Goal: Task Accomplishment & Management: Use online tool/utility

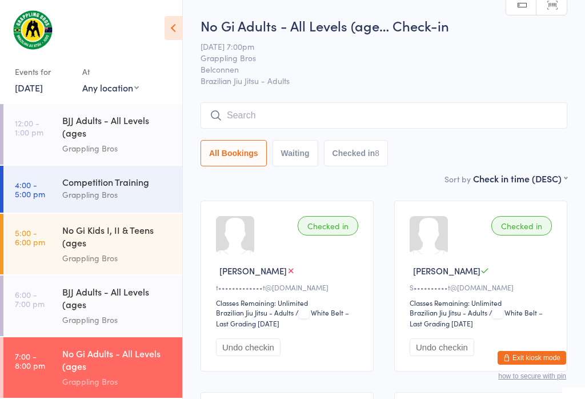
click at [411, 124] on input "search" at bounding box center [383, 115] width 367 height 26
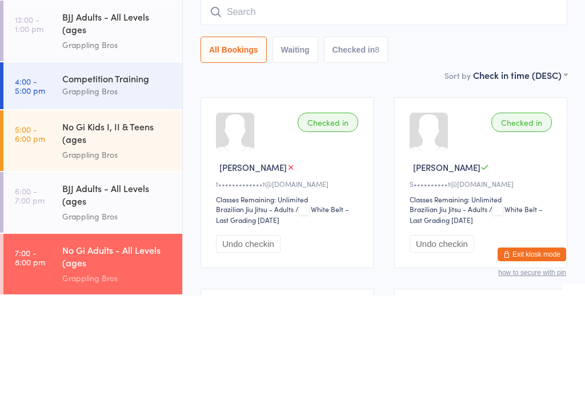
type input "W"
click at [52, 166] on link "4:00 - 5:00 pm Competition Training Grappling Bros" at bounding box center [92, 189] width 179 height 47
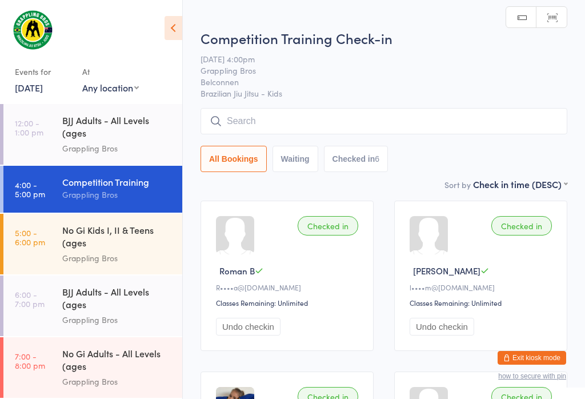
click at [41, 82] on link "[DATE]" at bounding box center [29, 87] width 28 height 13
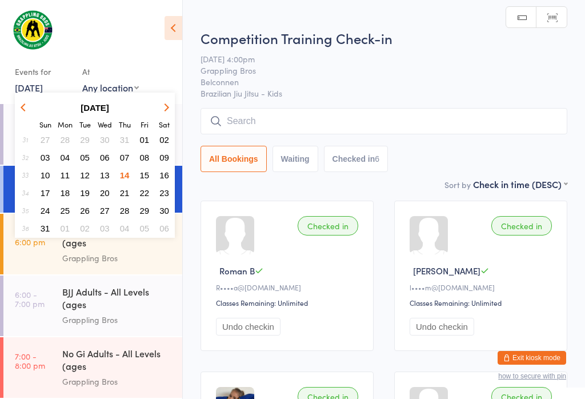
click at [136, 171] on button "15" at bounding box center [145, 174] width 18 height 15
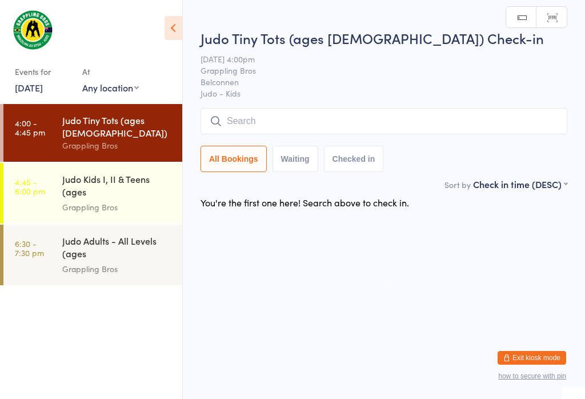
click at [307, 109] on input "search" at bounding box center [383, 121] width 367 height 26
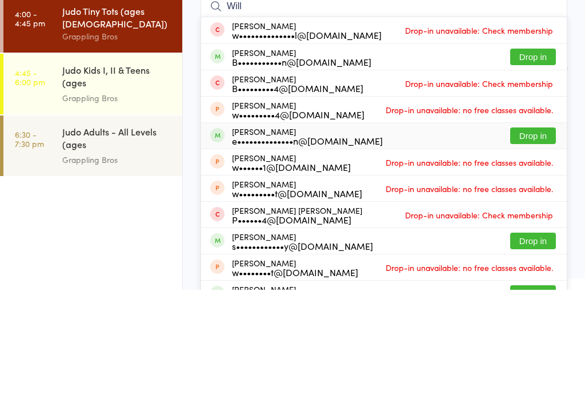
type input "Will"
click at [278, 236] on div "[PERSON_NAME] e••••••••••••••n@[DOMAIN_NAME]" at bounding box center [307, 245] width 151 height 18
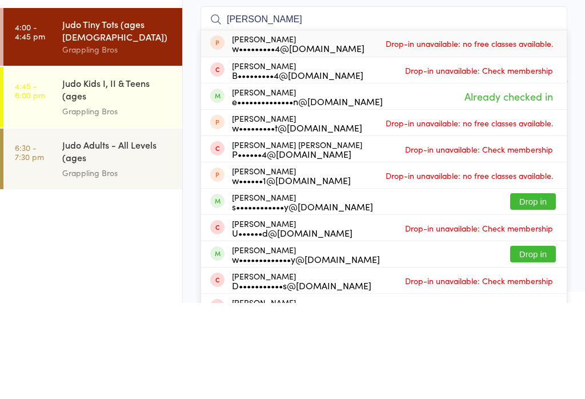
type input "[PERSON_NAME]"
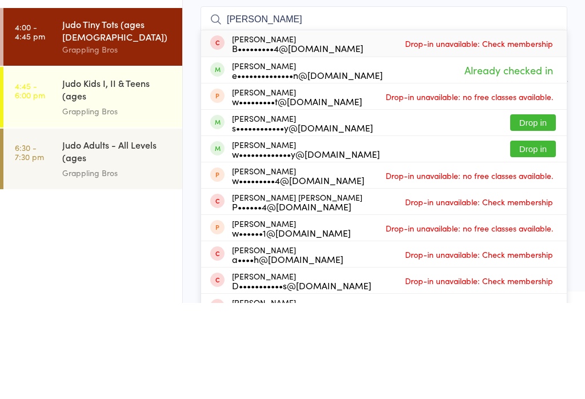
click at [159, 139] on div "Grappling Bros" at bounding box center [117, 145] width 110 height 13
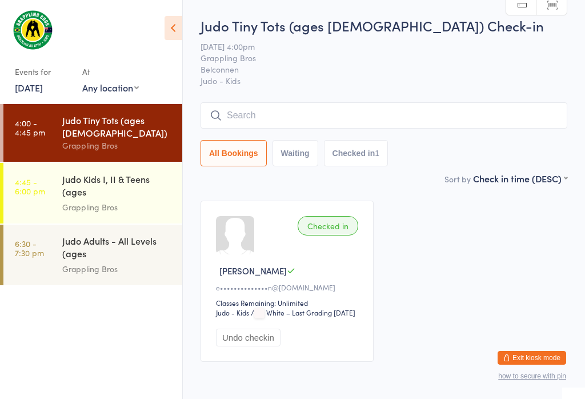
click at [345, 119] on input "search" at bounding box center [383, 115] width 367 height 26
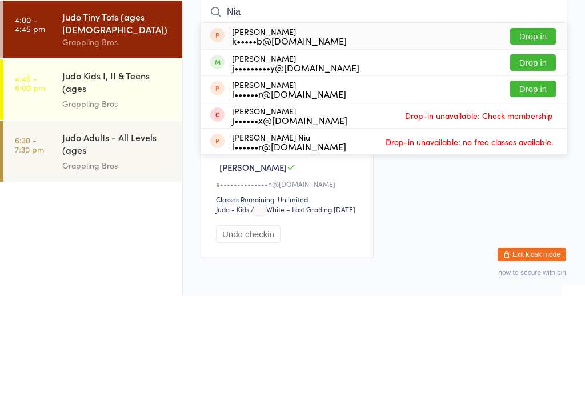
type input "Nia"
click at [536, 158] on button "Drop in" at bounding box center [533, 166] width 46 height 17
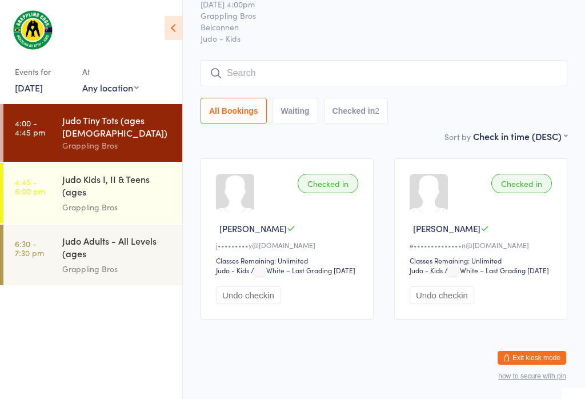
click at [524, 60] on input "search" at bounding box center [383, 73] width 367 height 26
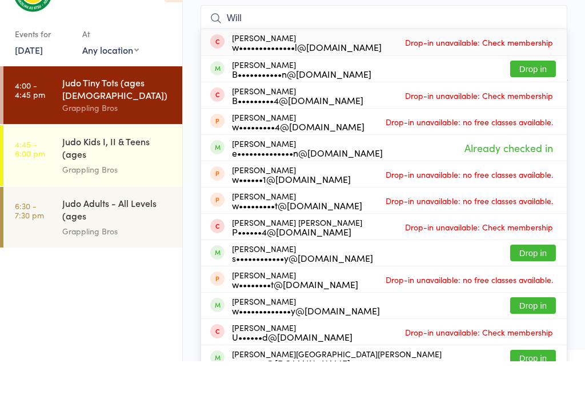
type input "Will"
click at [531, 98] on button "Drop in" at bounding box center [533, 106] width 46 height 17
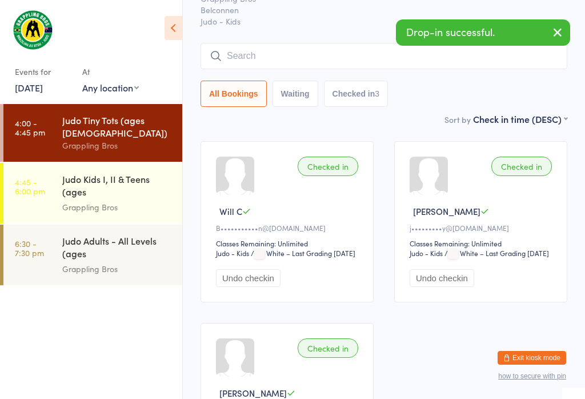
click at [302, 52] on input "search" at bounding box center [383, 56] width 367 height 26
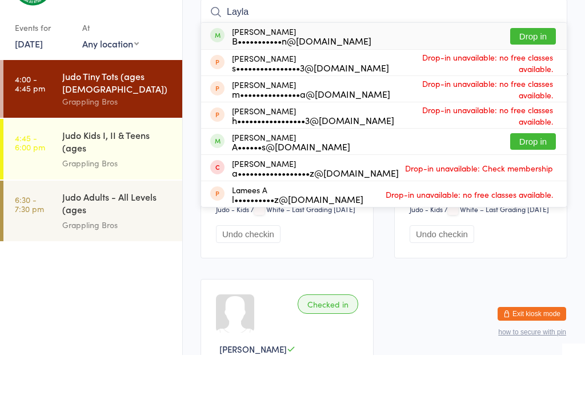
type input "Layla"
click at [540, 72] on button "Drop in" at bounding box center [533, 80] width 46 height 17
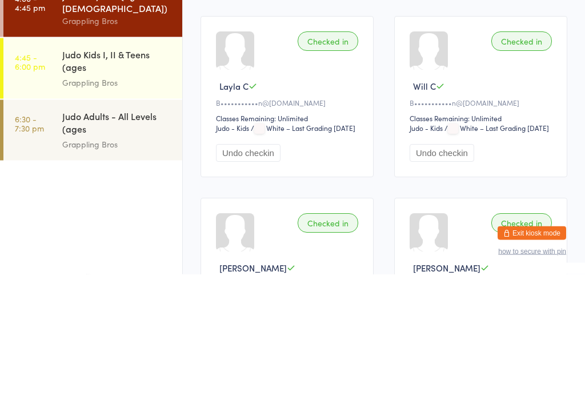
scroll to position [25, 0]
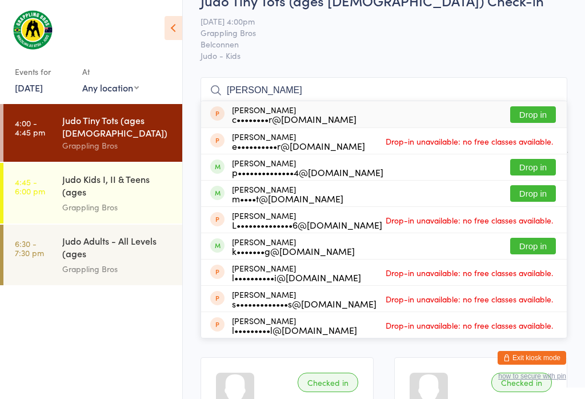
type input "[PERSON_NAME]"
click at [219, 164] on span at bounding box center [217, 166] width 14 height 14
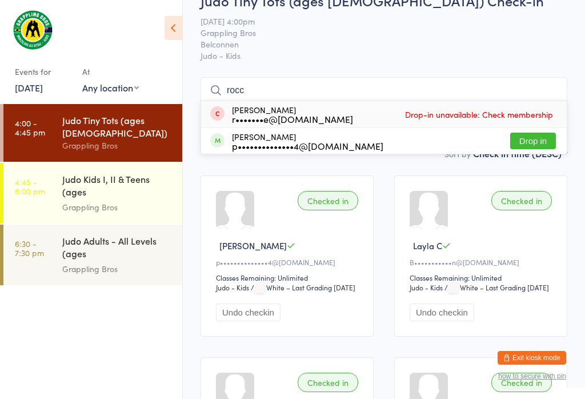
type input "rocc"
click at [282, 139] on div "[PERSON_NAME] p••••••••••••••4@[DOMAIN_NAME]" at bounding box center [307, 141] width 151 height 18
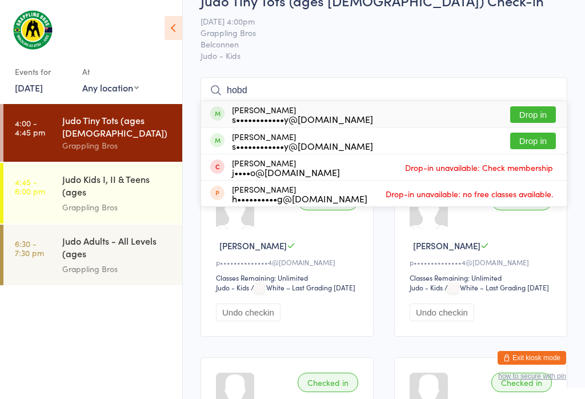
type input "hobd"
click at [540, 104] on div "[PERSON_NAME] s••••••••••••y@[DOMAIN_NAME] Drop in" at bounding box center [384, 114] width 366 height 26
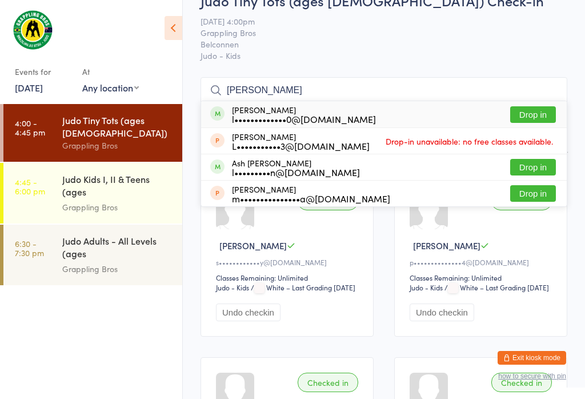
type input "[PERSON_NAME]"
click at [541, 116] on button "Drop in" at bounding box center [533, 114] width 46 height 17
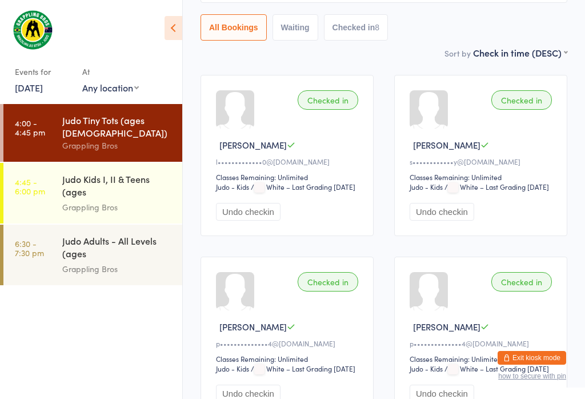
scroll to position [0, 0]
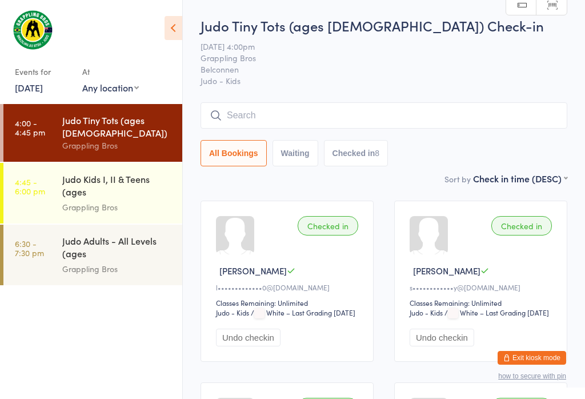
click at [482, 110] on input "search" at bounding box center [383, 115] width 367 height 26
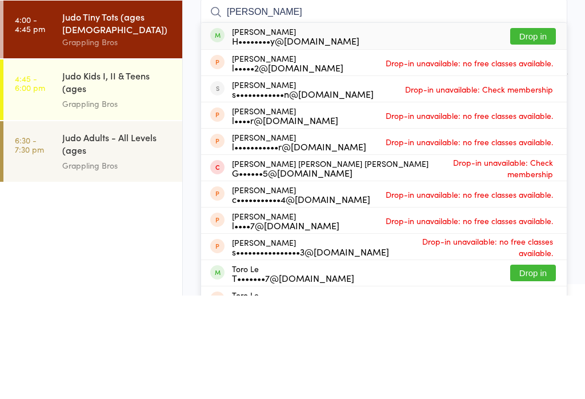
type input "[PERSON_NAME]"
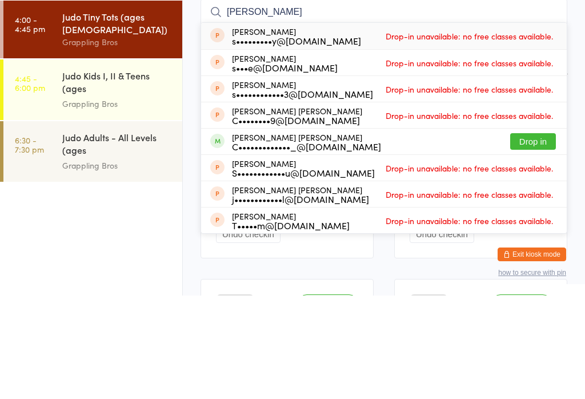
type input "[PERSON_NAME]"
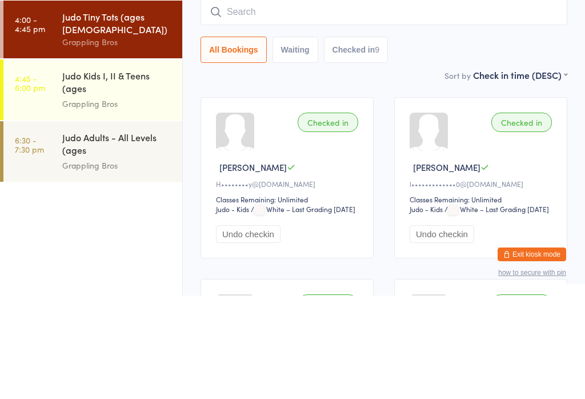
click at [495, 102] on input "search" at bounding box center [383, 115] width 367 height 26
click at [148, 114] on div "Judo Tiny Tots (ages [DEMOGRAPHIC_DATA])" at bounding box center [117, 126] width 110 height 25
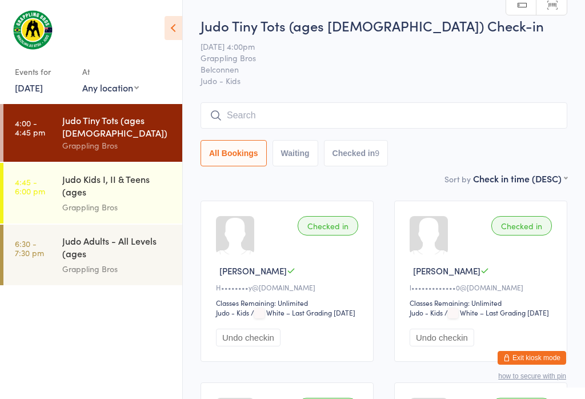
click at [271, 128] on input "search" at bounding box center [383, 115] width 367 height 26
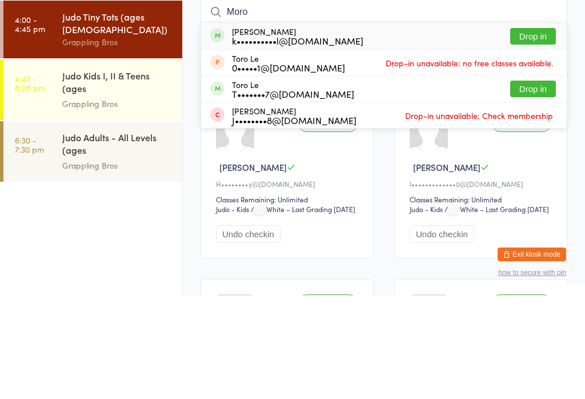
type input "Moro"
click at [533, 131] on button "Drop in" at bounding box center [533, 139] width 46 height 17
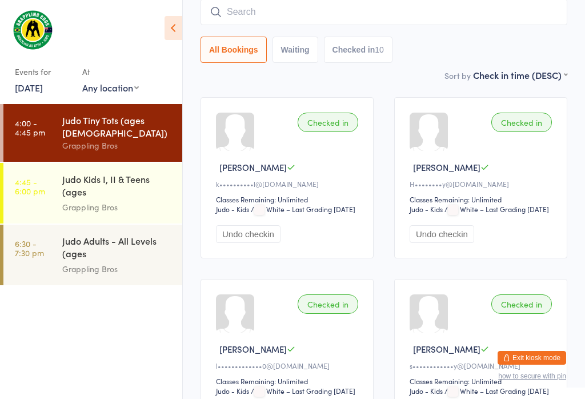
click at [531, 18] on input "search" at bounding box center [383, 12] width 367 height 26
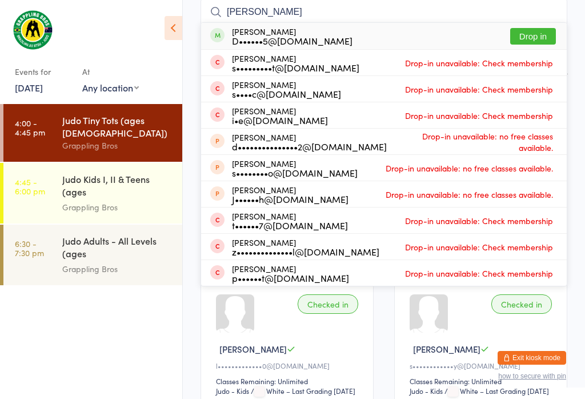
type input "[PERSON_NAME]"
click at [551, 41] on button "Drop in" at bounding box center [533, 36] width 46 height 17
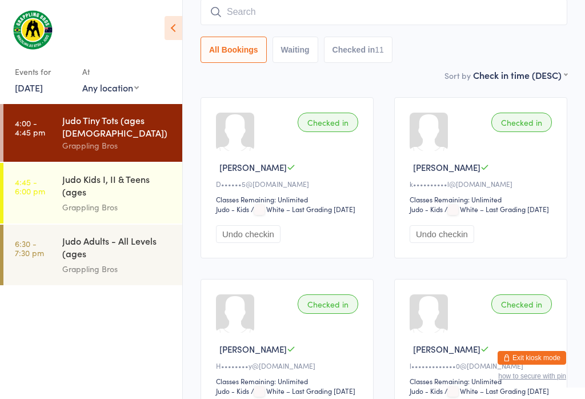
click at [105, 186] on div "Judo Kids I, II & Teens (ages [DEMOGRAPHIC_DATA])" at bounding box center [117, 186] width 110 height 28
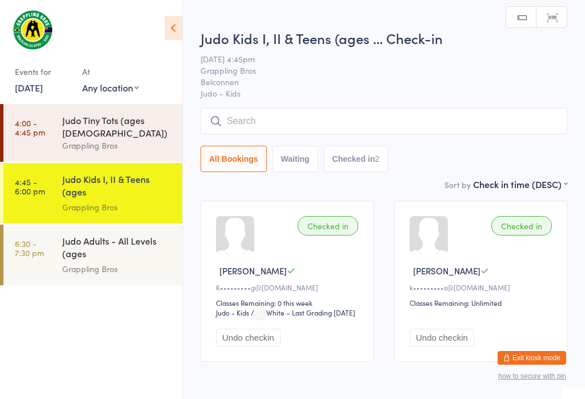
click at [324, 112] on input "search" at bounding box center [383, 121] width 367 height 26
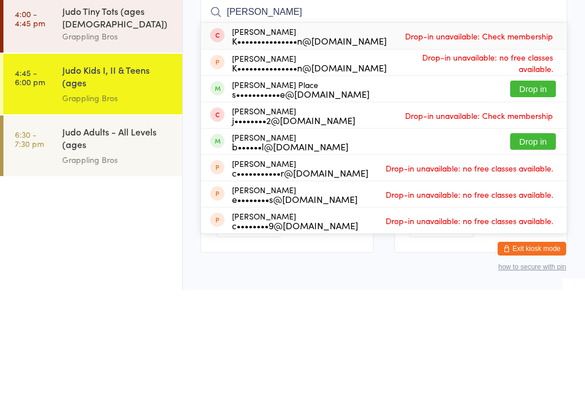
type input "[PERSON_NAME]"
click at [484, 185] on div "[PERSON_NAME] Place s•••••••••••e@[DOMAIN_NAME] Drop in" at bounding box center [384, 198] width 366 height 26
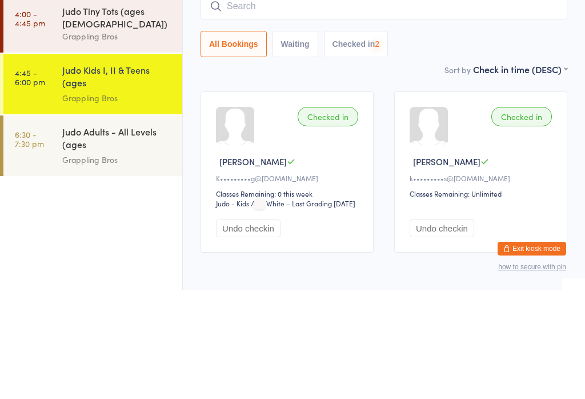
scroll to position [59, 0]
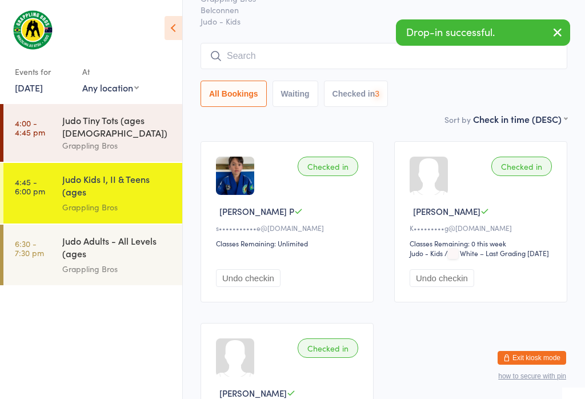
click at [560, 37] on icon "button" at bounding box center [558, 32] width 14 height 14
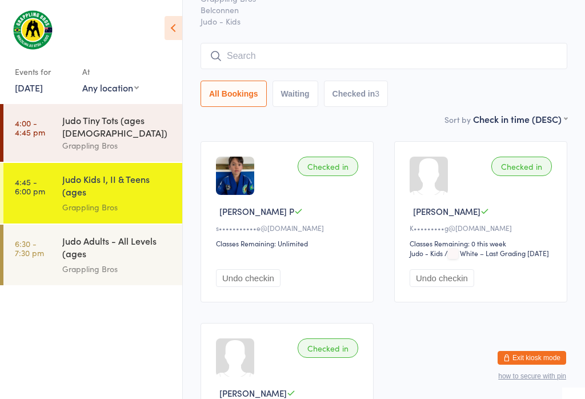
click at [323, 51] on input "search" at bounding box center [383, 56] width 367 height 26
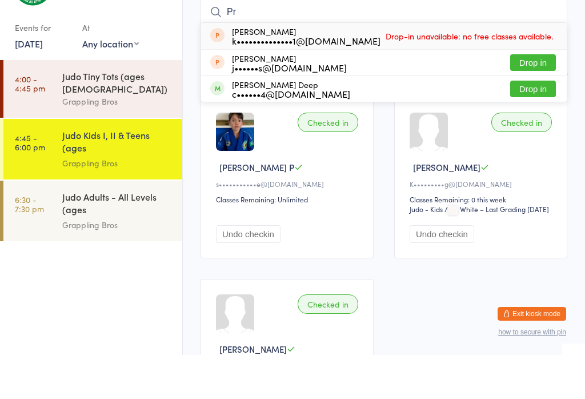
type input "Pr"
click at [520, 125] on button "Drop in" at bounding box center [533, 133] width 46 height 17
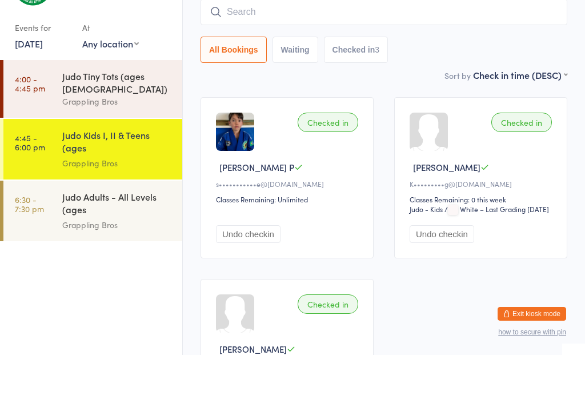
scroll to position [103, 0]
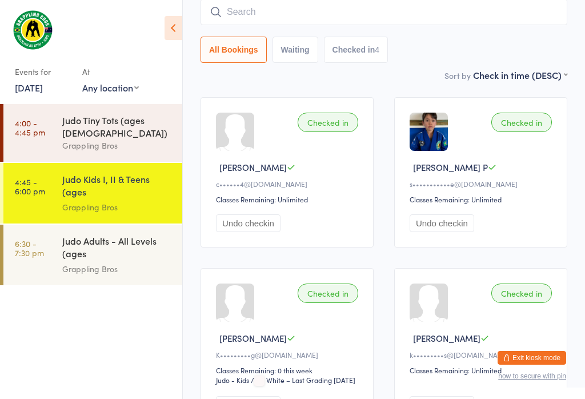
click at [45, 105] on link "4:00 - 4:45 pm Judo Tiny Tots (ages [DEMOGRAPHIC_DATA]) Grappling Bros" at bounding box center [92, 133] width 179 height 58
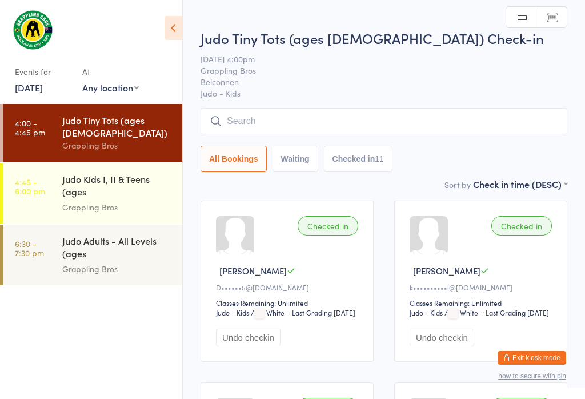
click at [136, 163] on div "Judo Kids I, II & Teens (ages [DEMOGRAPHIC_DATA]) Grappling Bros" at bounding box center [122, 193] width 120 height 61
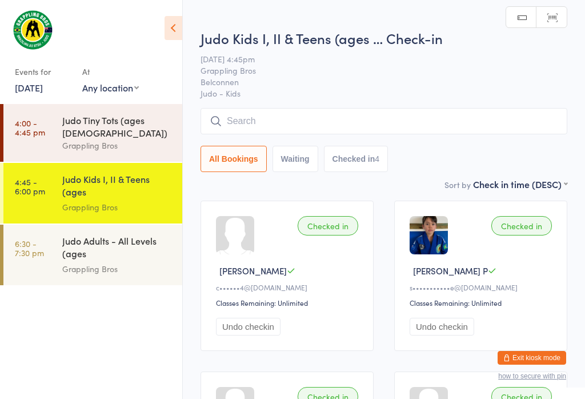
click at [146, 139] on div "Grappling Bros" at bounding box center [117, 145] width 110 height 13
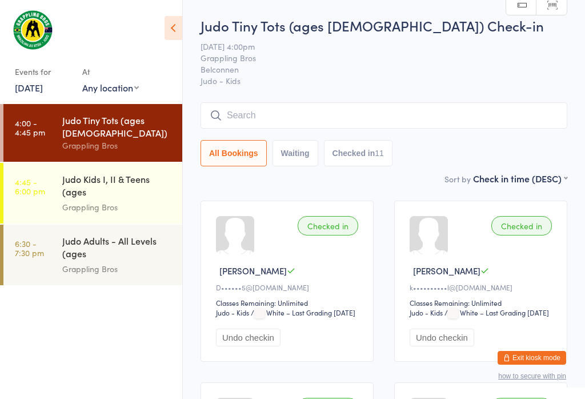
click at [98, 207] on div "Judo Kids I, II & Teens (ages [DEMOGRAPHIC_DATA]) Grappling Bros" at bounding box center [122, 193] width 120 height 61
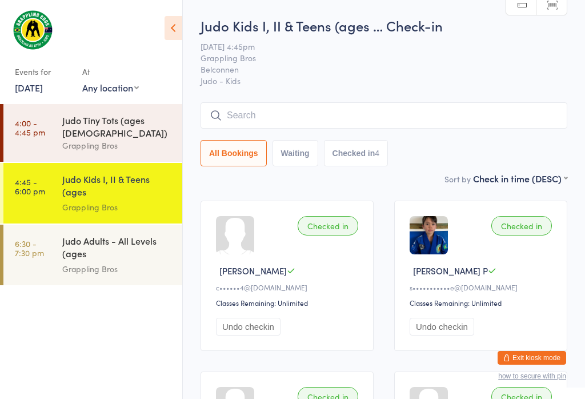
click at [73, 111] on div "Judo Tiny Tots (ages [DEMOGRAPHIC_DATA]) Grappling Bros" at bounding box center [122, 133] width 120 height 58
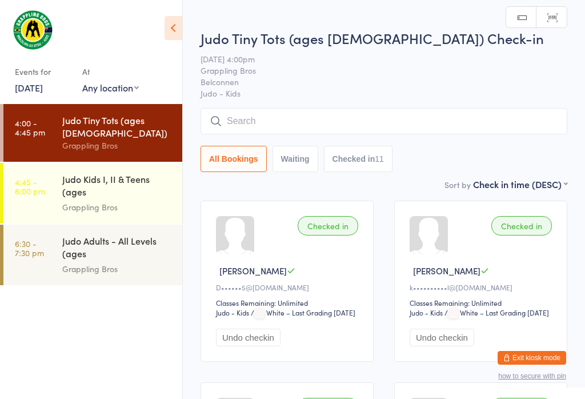
click at [110, 180] on div "Judo Kids I, II & Teens (ages [DEMOGRAPHIC_DATA])" at bounding box center [117, 186] width 110 height 28
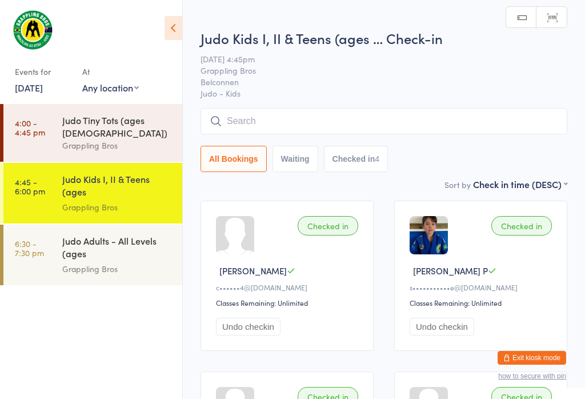
click at [114, 126] on div "Judo Tiny Tots (ages [DEMOGRAPHIC_DATA])" at bounding box center [117, 126] width 110 height 25
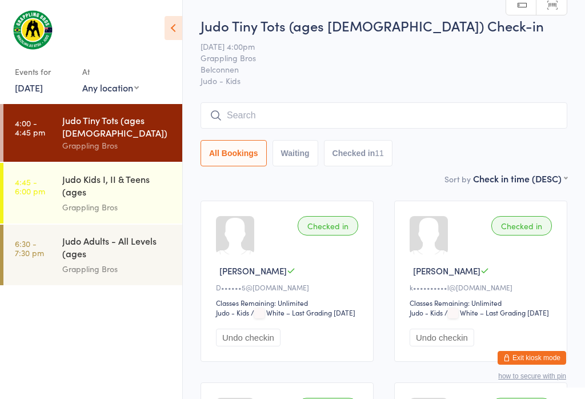
click at [262, 109] on input "search" at bounding box center [383, 115] width 367 height 26
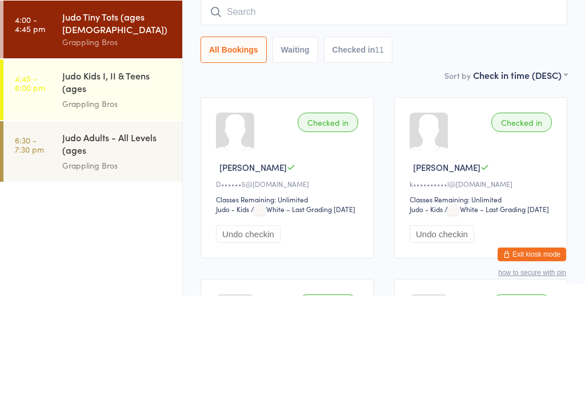
click at [537, 140] on div "All Bookings Waiting Checked in 11" at bounding box center [383, 153] width 367 height 26
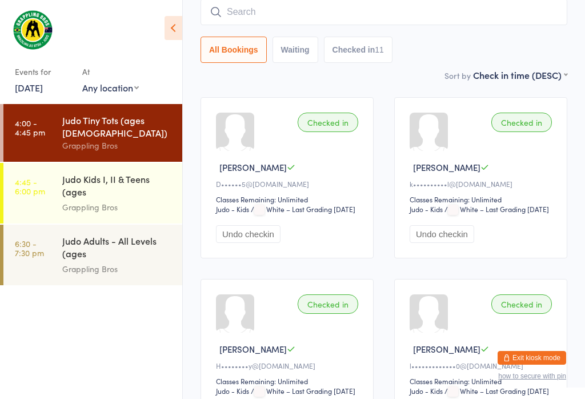
click at [100, 172] on div "Judo Kids I, II & Teens (ages [DEMOGRAPHIC_DATA])" at bounding box center [117, 186] width 110 height 28
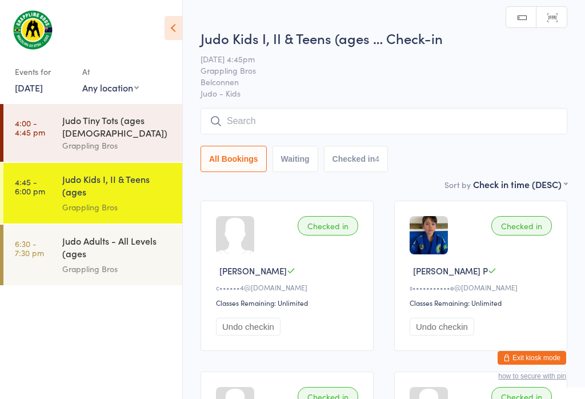
click at [283, 114] on input "search" at bounding box center [383, 121] width 367 height 26
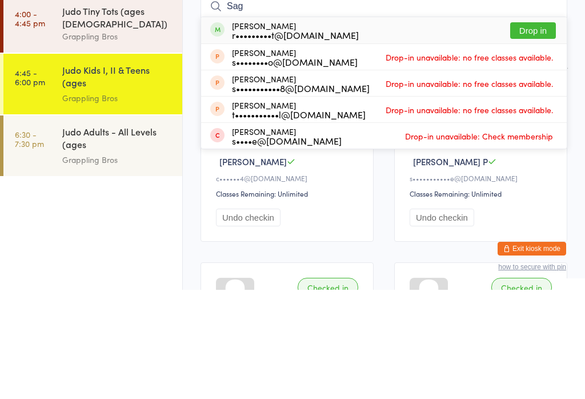
type input "Sag"
click at [540, 131] on button "Drop in" at bounding box center [533, 139] width 46 height 17
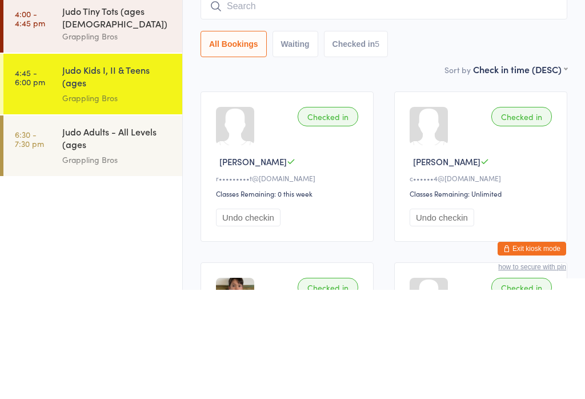
type input "u"
